Goal: Task Accomplishment & Management: Manage account settings

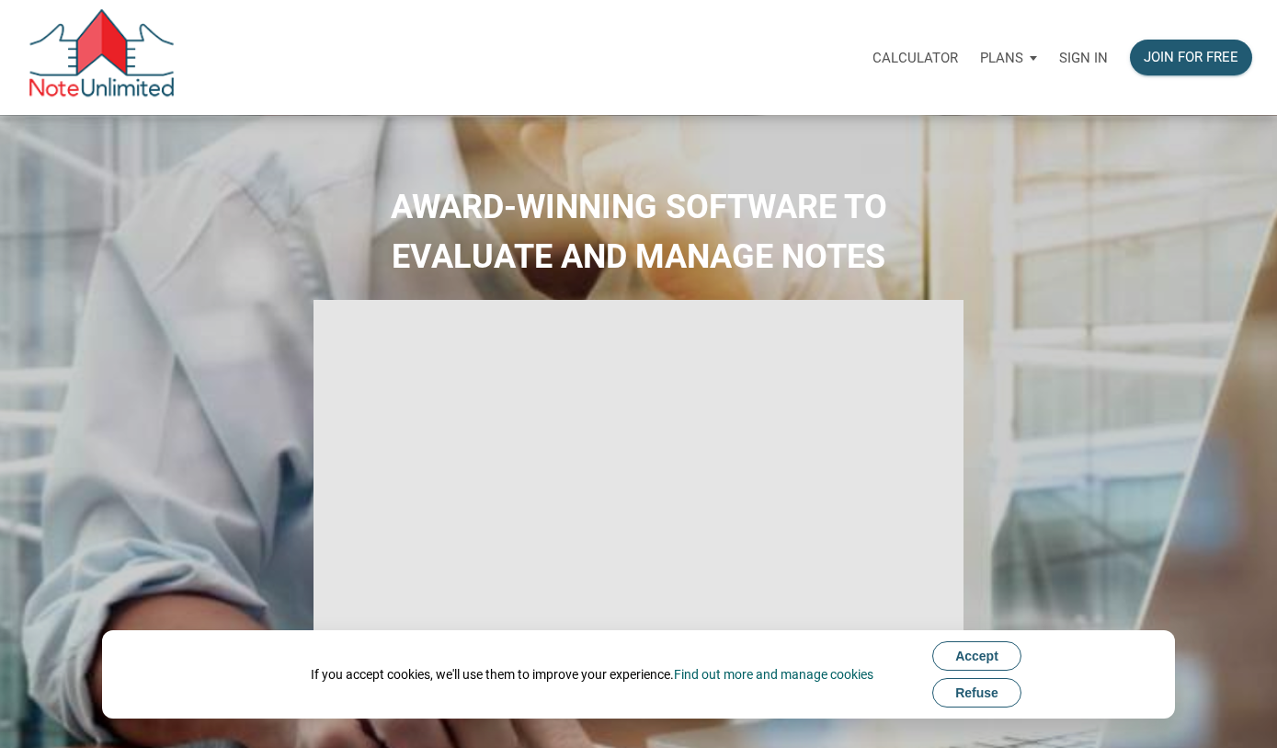
click at [1076, 51] on p "Sign in" at bounding box center [1083, 58] width 49 height 17
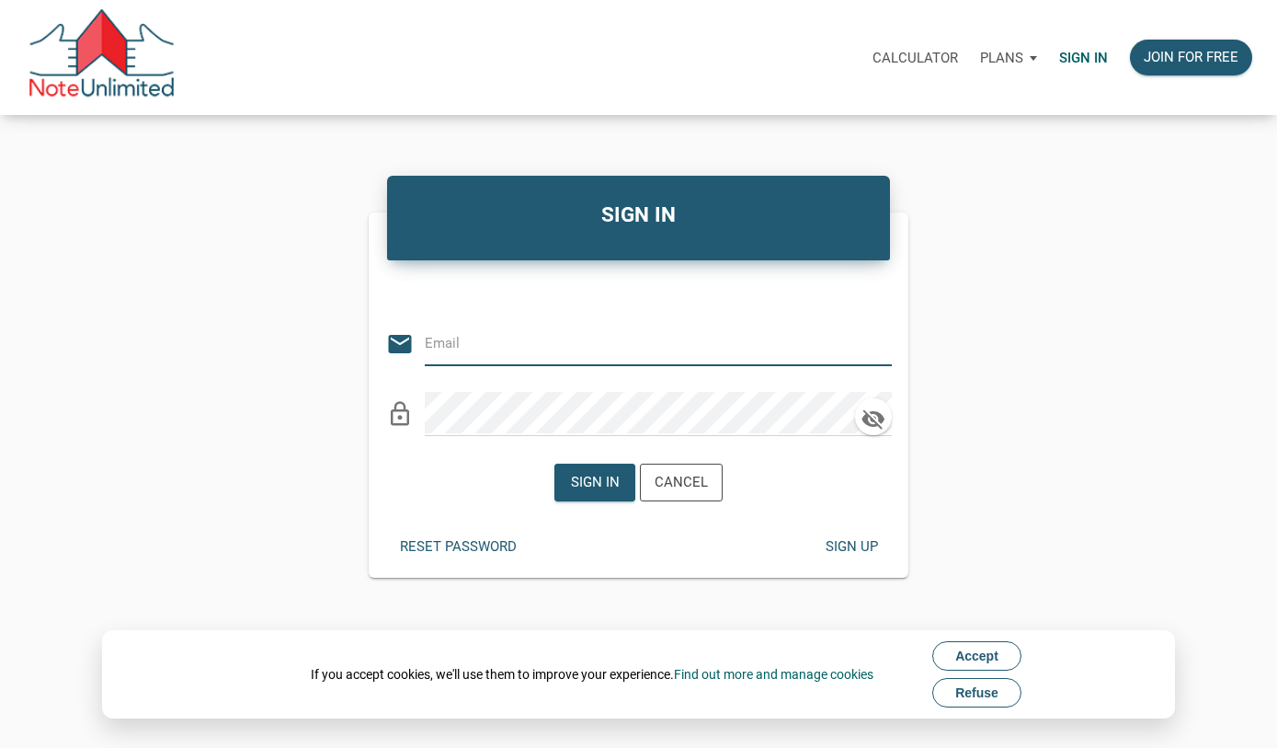
click at [542, 343] on input "email" at bounding box center [645, 342] width 440 height 41
type input "gafsjca@yahoo.com"
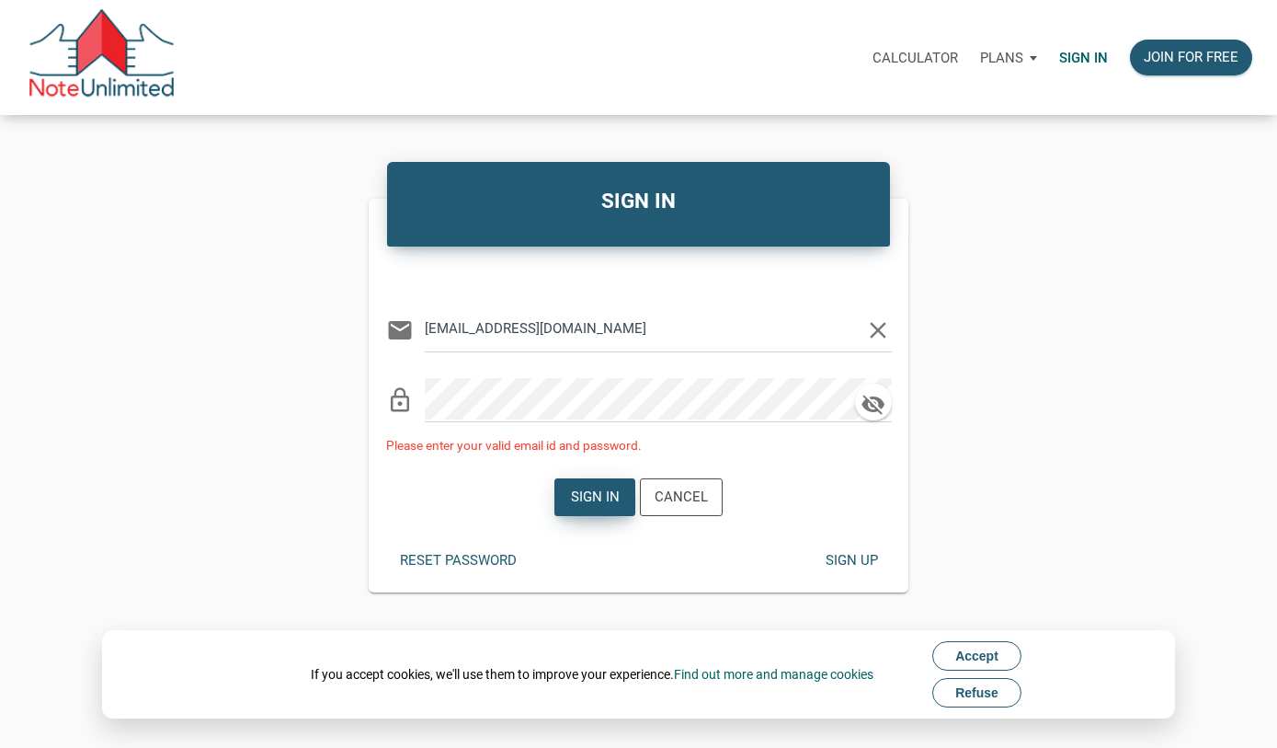
click at [577, 501] on div "Sign in" at bounding box center [595, 496] width 49 height 21
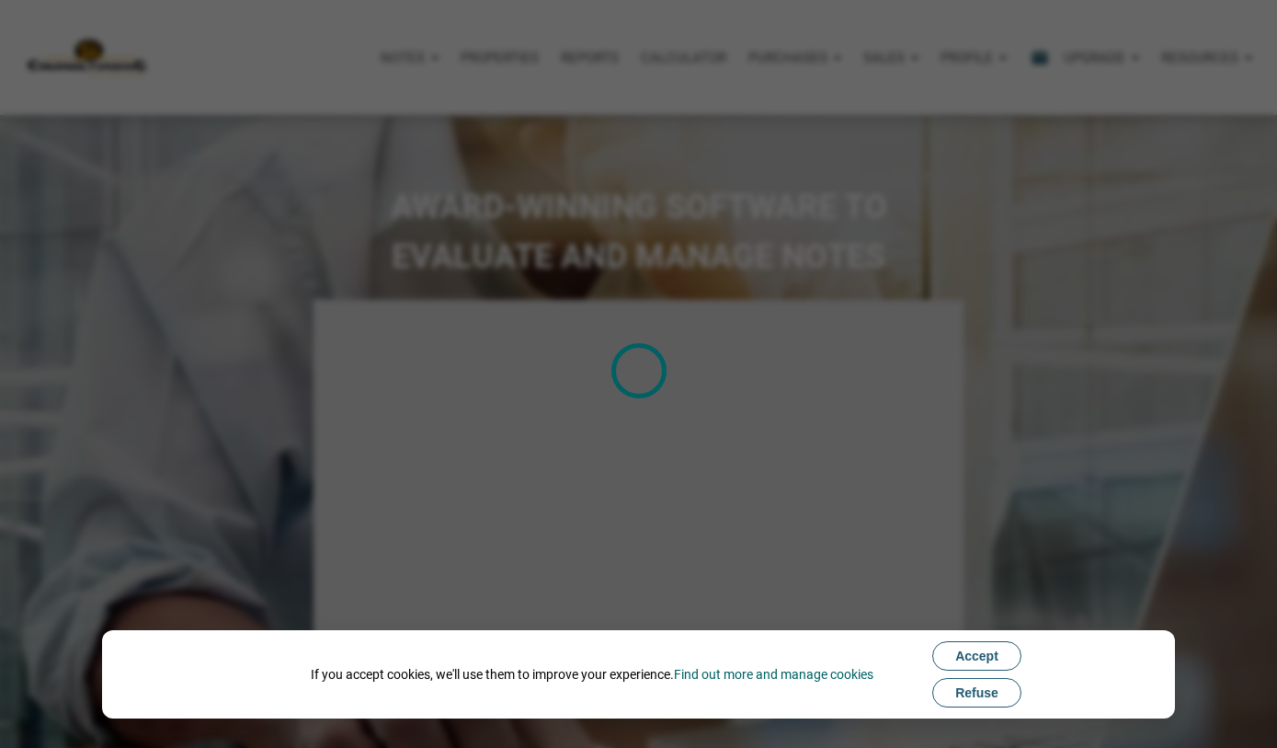
type input "Introduction to new features"
select select
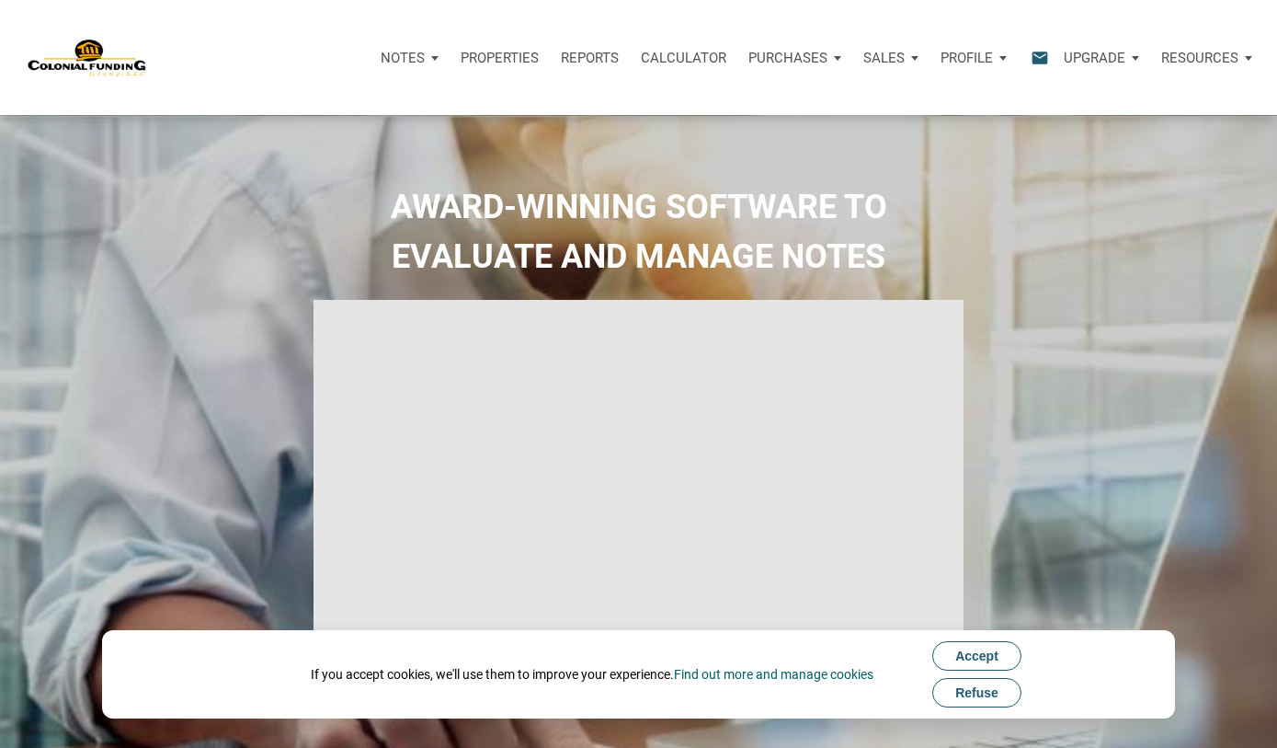
click at [978, 664] on button "Accept" at bounding box center [976, 655] width 89 height 29
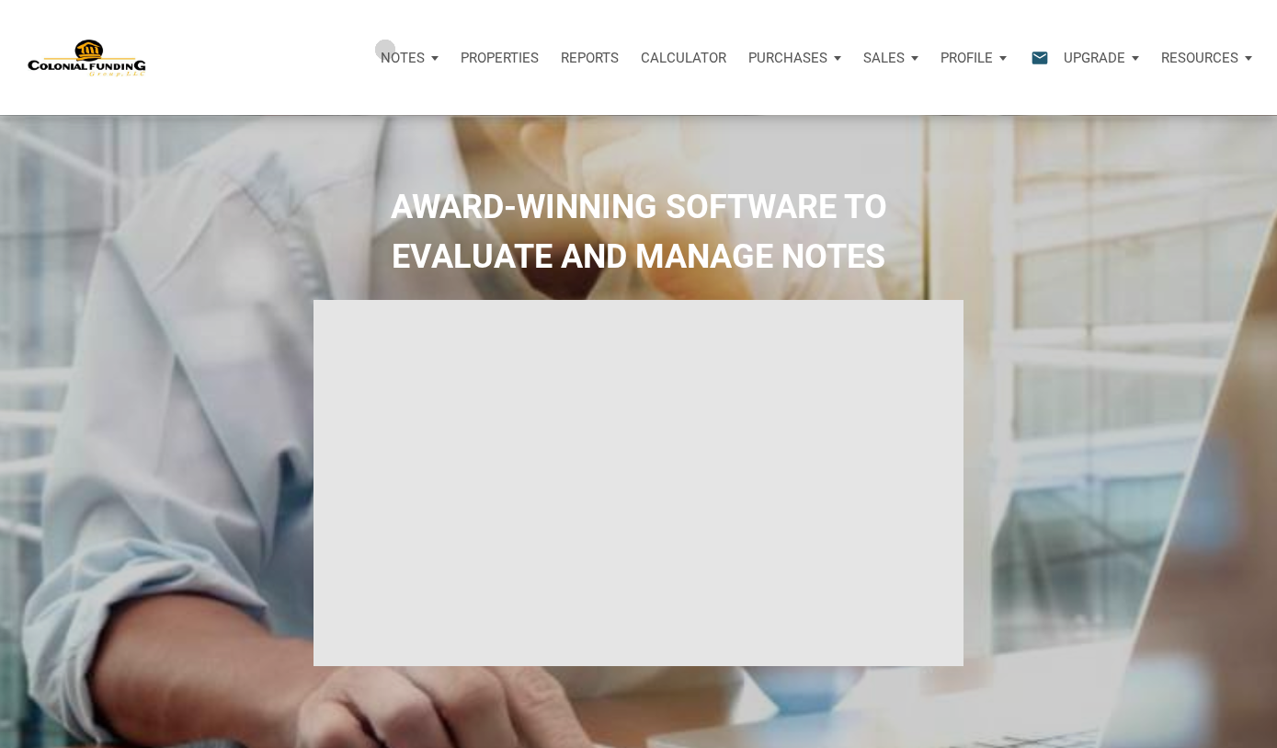
click at [387, 49] on div "Notes" at bounding box center [403, 57] width 44 height 21
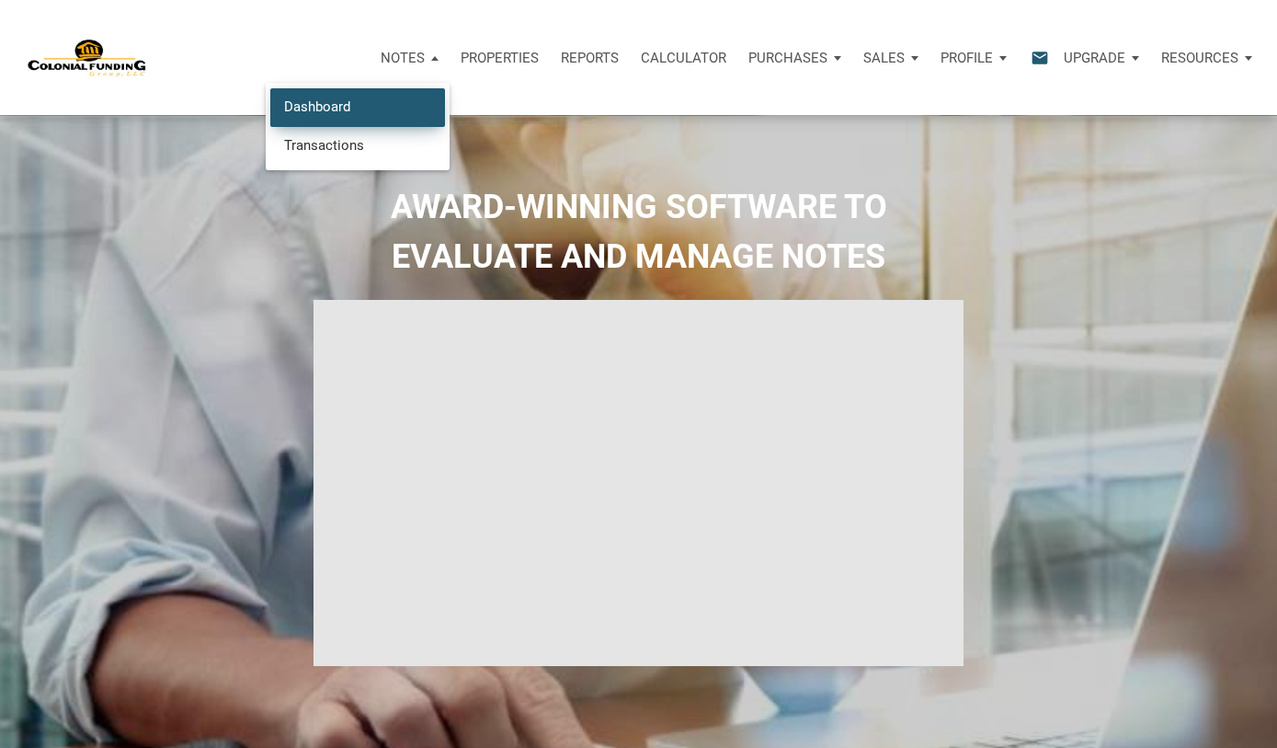
click at [333, 101] on link "Dashboard" at bounding box center [357, 107] width 175 height 38
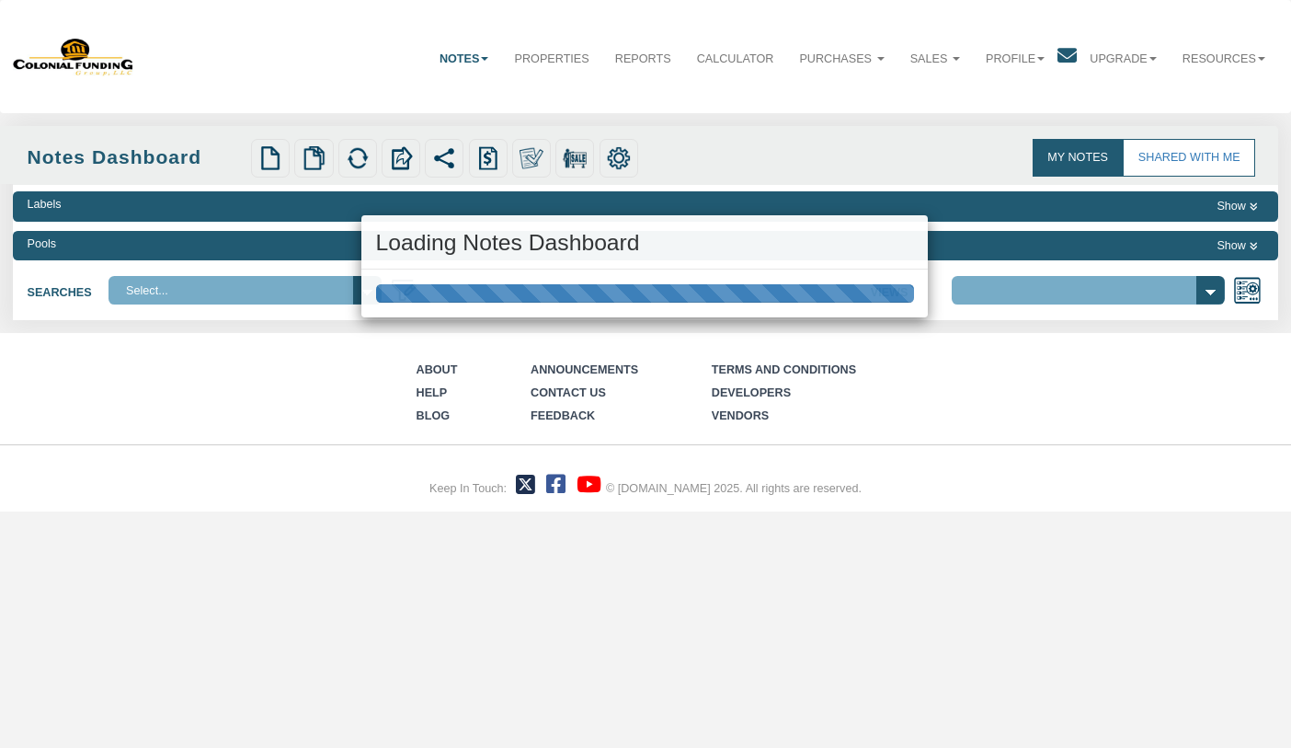
select select "316"
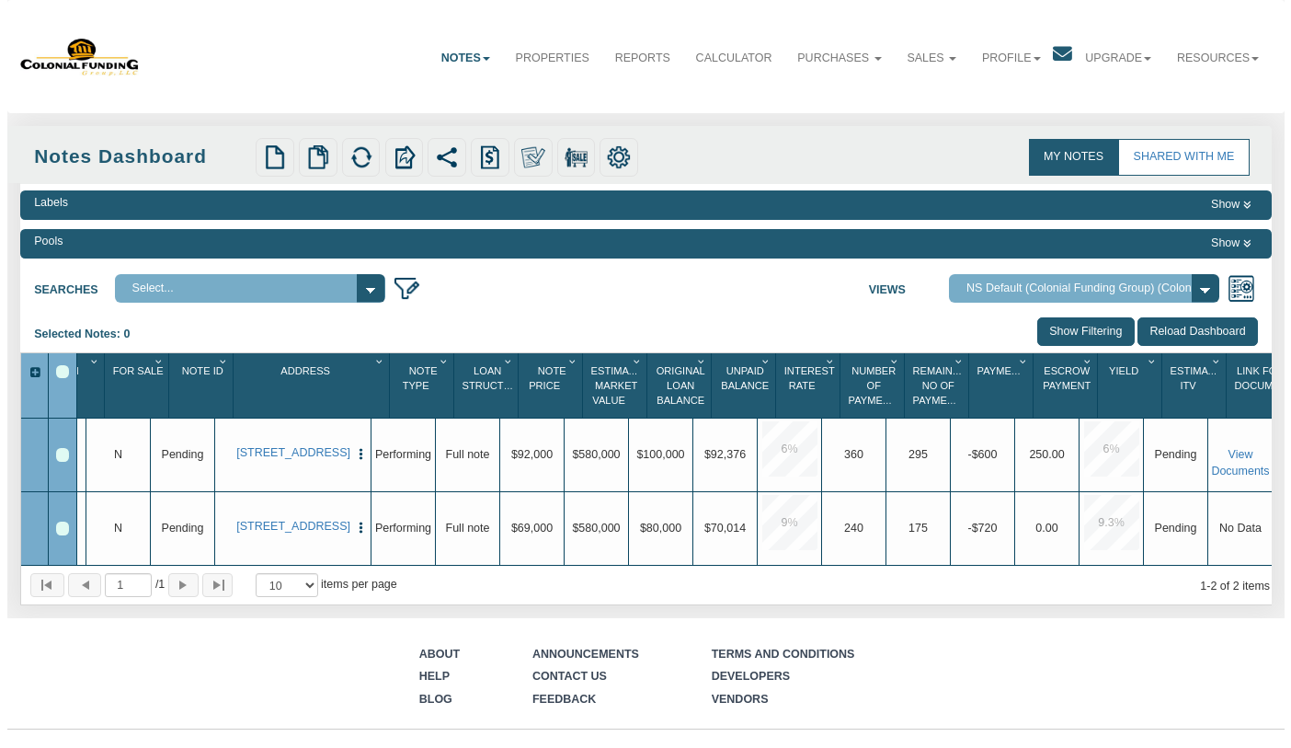
scroll to position [0, 68]
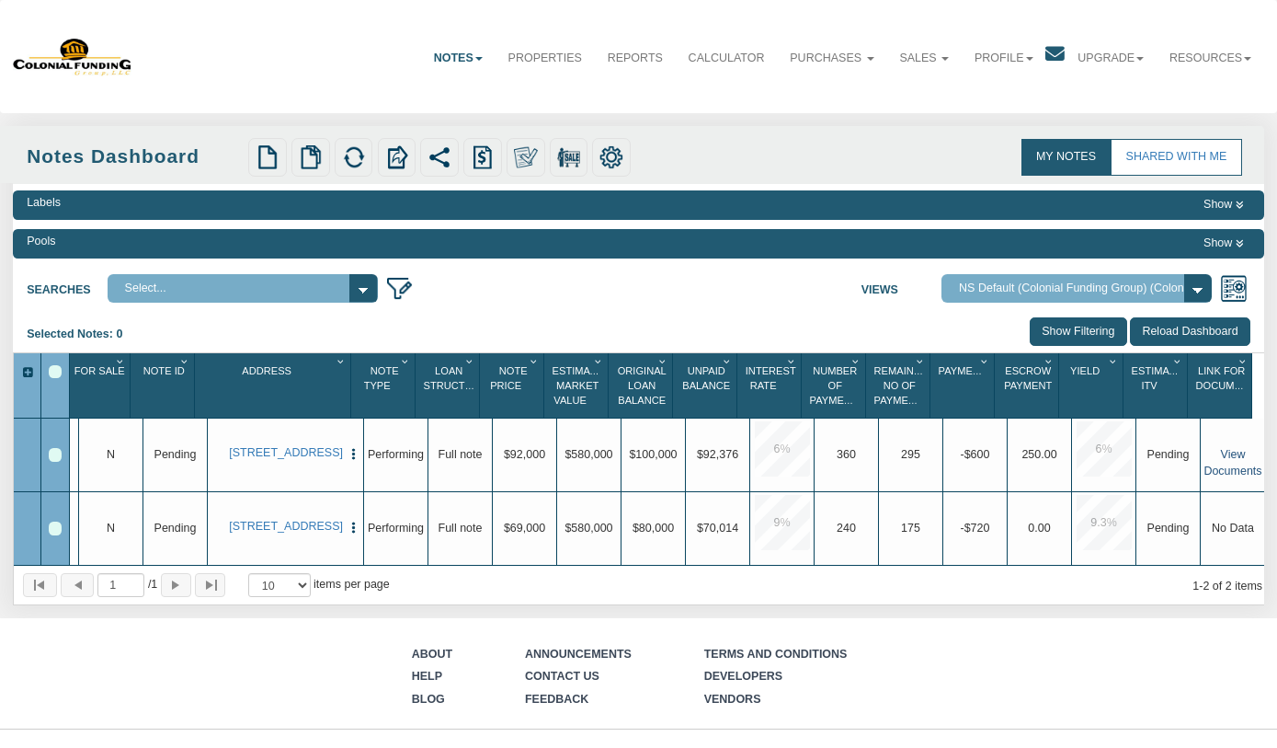
click at [1214, 474] on link "View Documents" at bounding box center [1233, 461] width 58 height 29
click at [251, 458] on link "[STREET_ADDRESS]" at bounding box center [285, 453] width 112 height 14
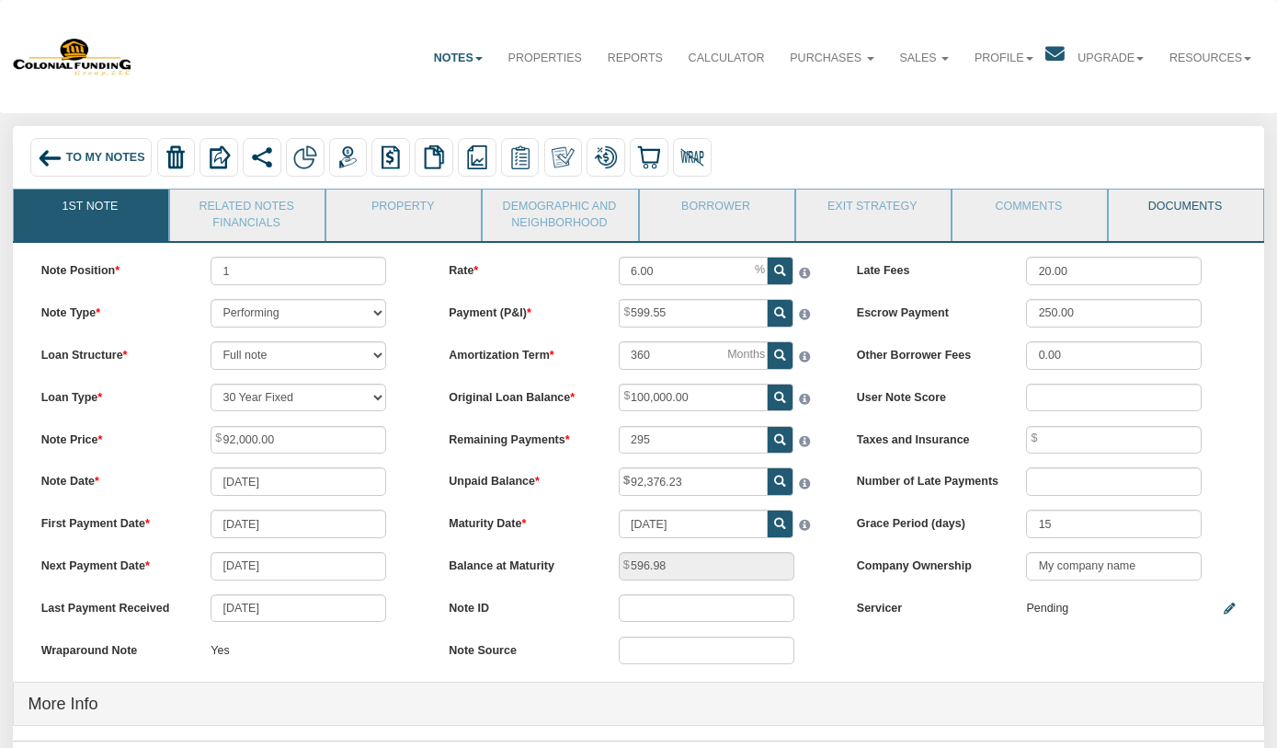
click at [1172, 208] on link "Documents" at bounding box center [1185, 212] width 153 height 46
